Goal: Navigation & Orientation: Understand site structure

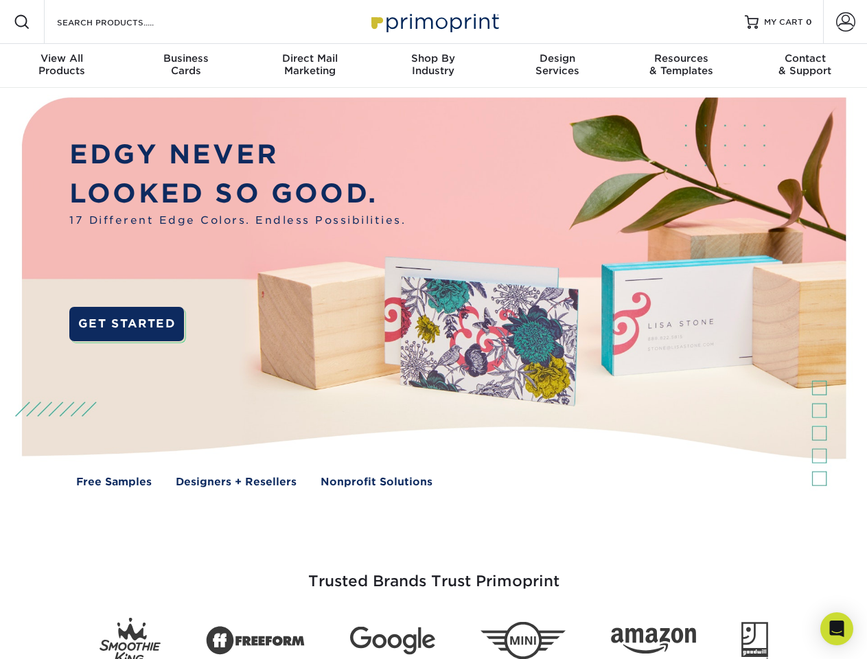
click at [433, 329] on img at bounding box center [433, 302] width 858 height 429
click at [22, 22] on span at bounding box center [22, 22] width 16 height 16
click at [845, 22] on span at bounding box center [845, 21] width 19 height 19
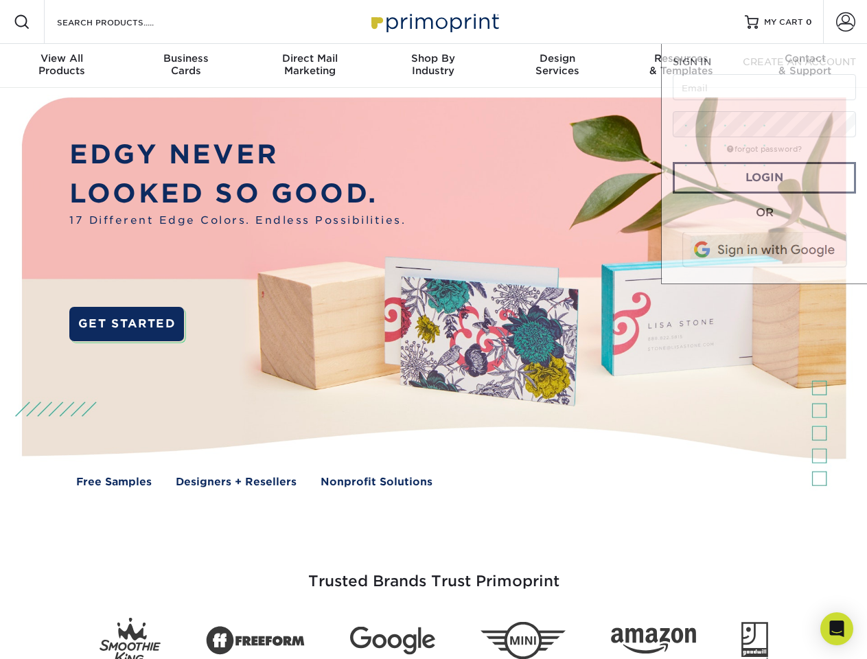
click at [62, 66] on div "View All Products" at bounding box center [62, 64] width 124 height 25
click at [185, 66] on div "Business Cards" at bounding box center [186, 64] width 124 height 25
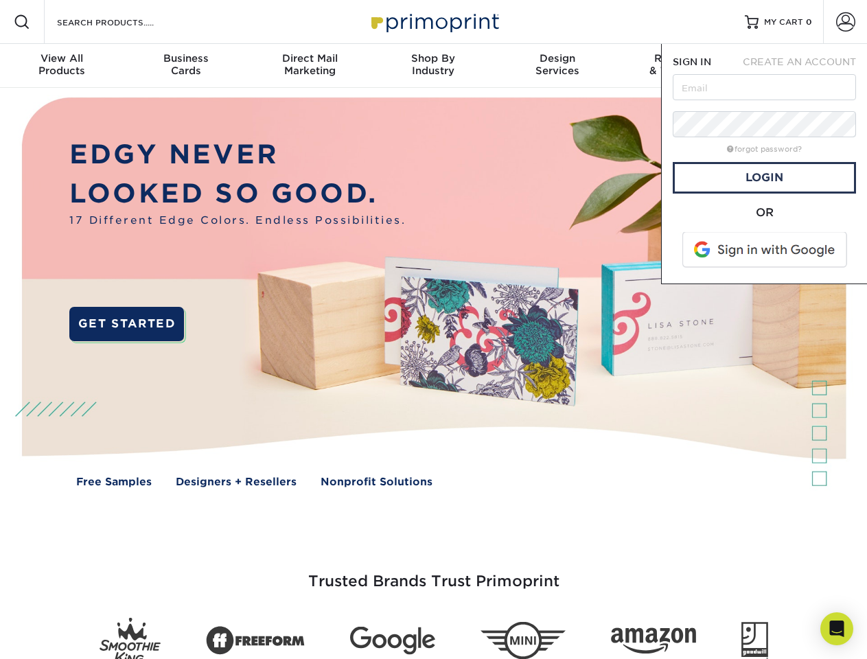
click at [309, 66] on div "Direct Mail Marketing" at bounding box center [310, 64] width 124 height 25
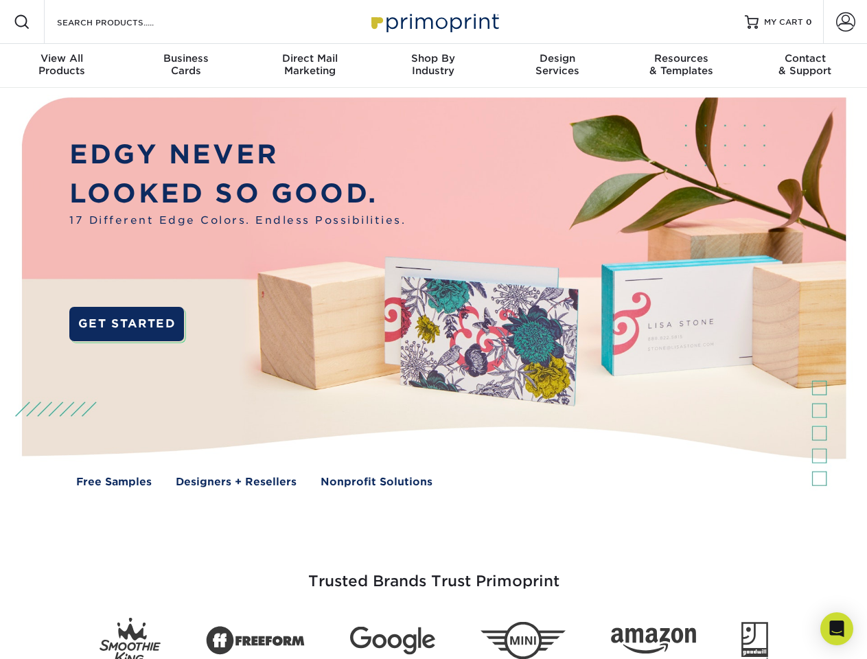
click at [433, 66] on div "Shop By Industry" at bounding box center [433, 64] width 124 height 25
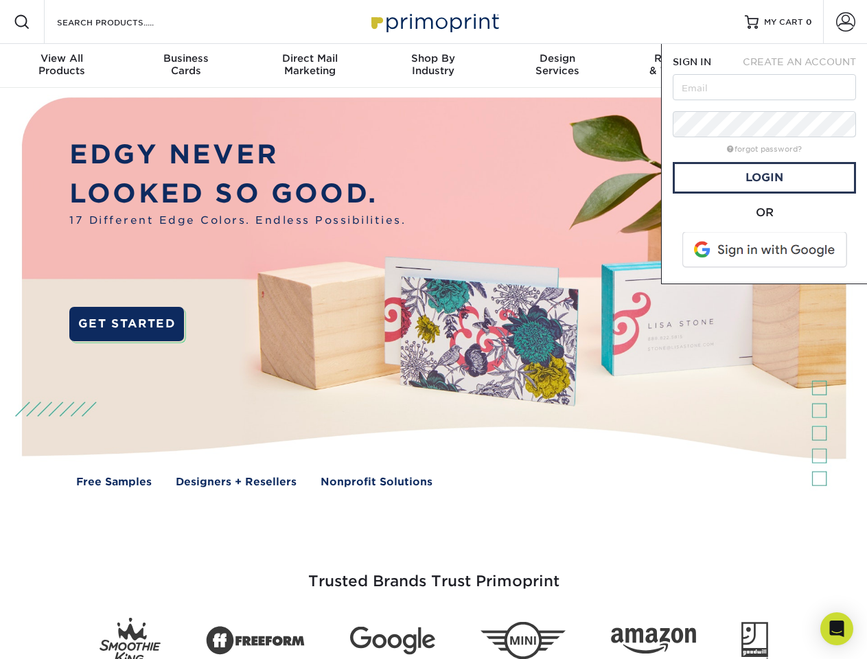
click at [557, 66] on div "Design Services" at bounding box center [557, 64] width 124 height 25
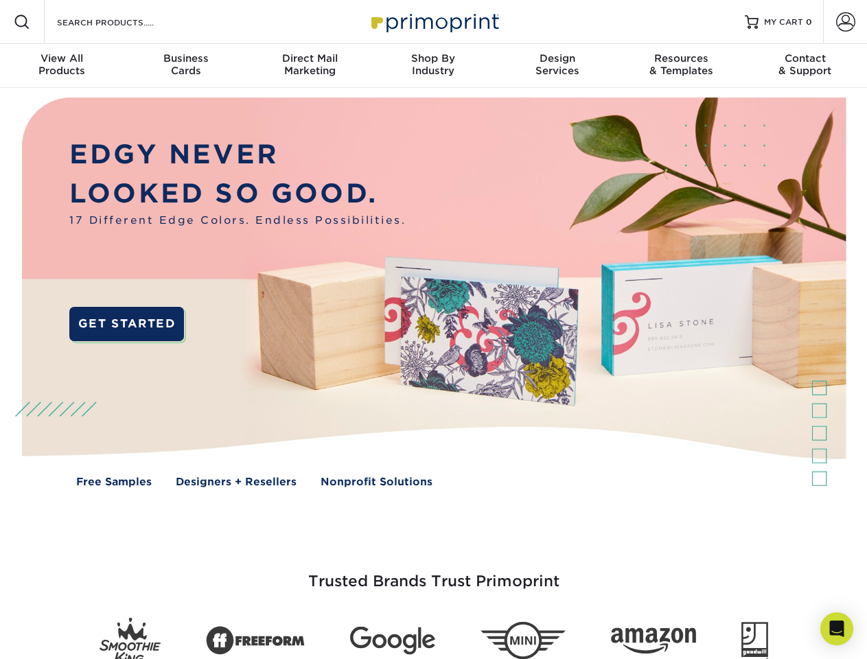
click at [681, 66] on span "SIGN IN" at bounding box center [691, 61] width 38 height 11
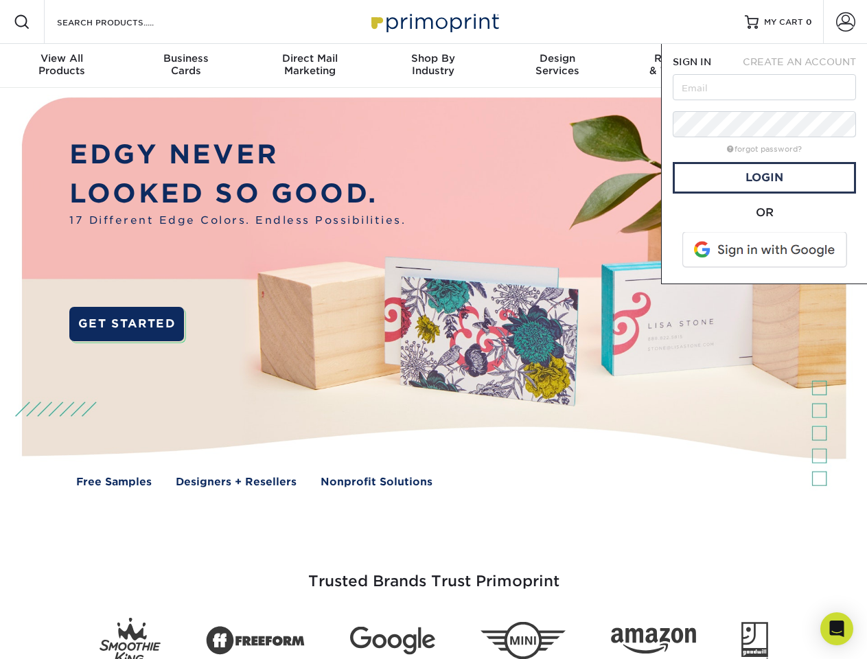
click at [805, 66] on div "Contact & Support" at bounding box center [805, 64] width 124 height 25
